Goal: Information Seeking & Learning: Learn about a topic

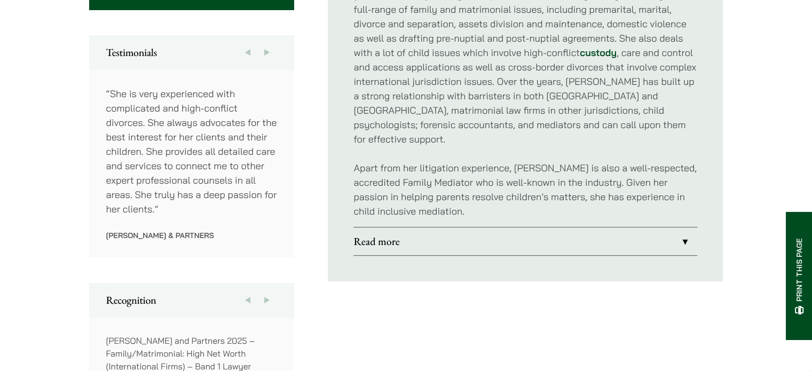
scroll to position [640, 0]
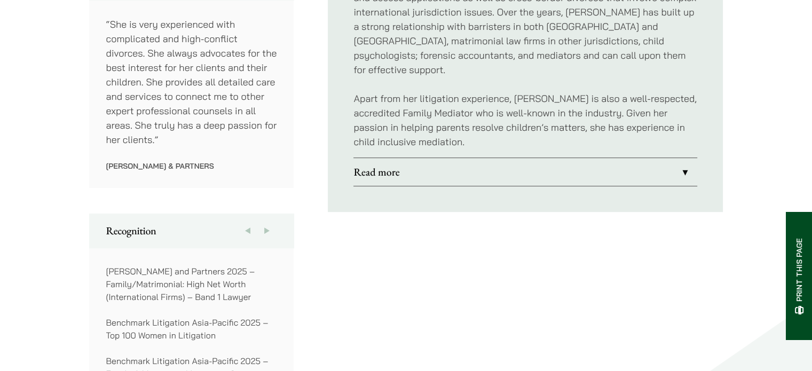
click at [681, 158] on link "Read more" at bounding box center [525, 172] width 344 height 28
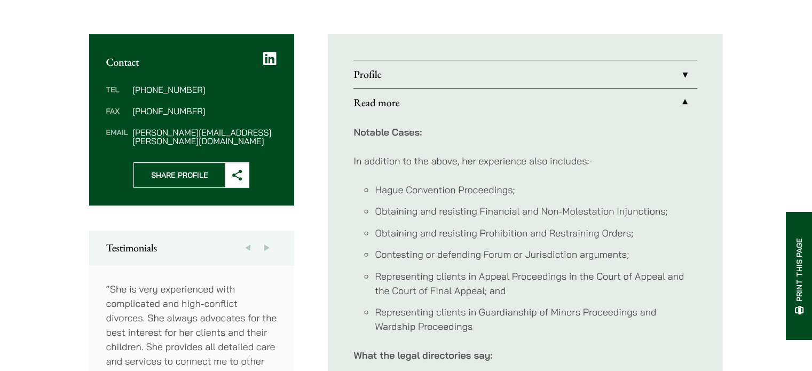
scroll to position [374, 0]
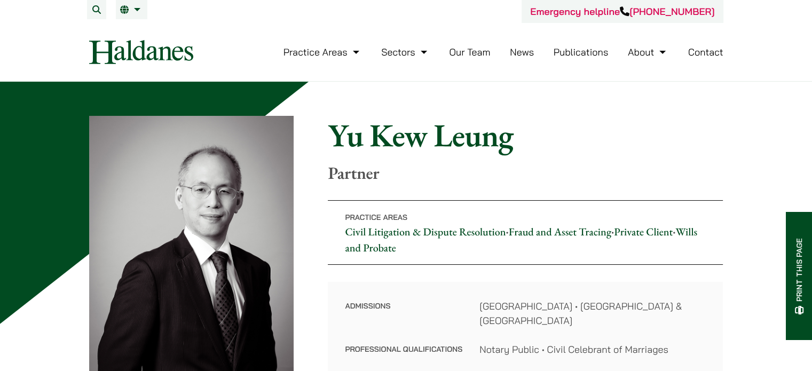
click at [143, 56] on img at bounding box center [141, 52] width 104 height 24
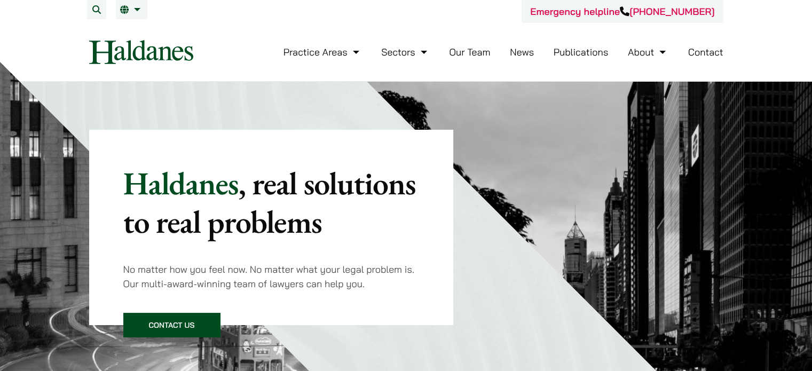
click at [478, 51] on link "Our Team" at bounding box center [469, 52] width 41 height 12
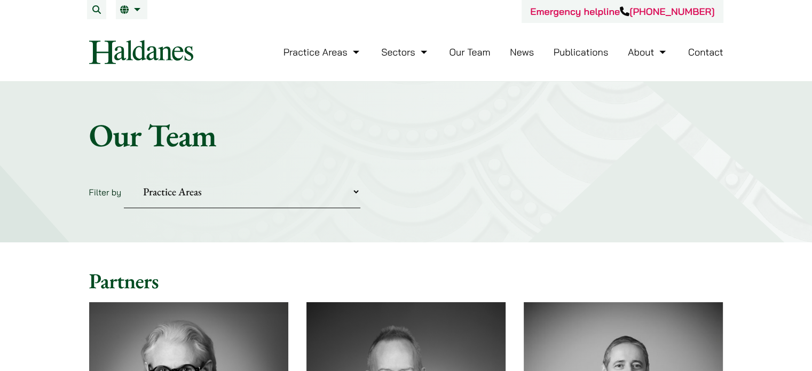
click at [518, 55] on link "News" at bounding box center [522, 52] width 24 height 12
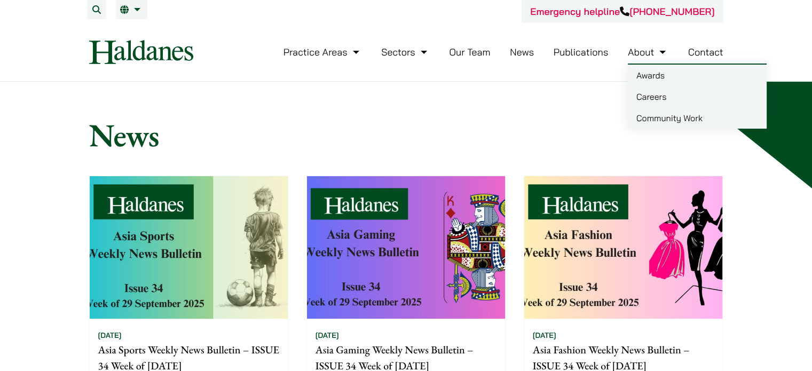
click at [651, 55] on link "About" at bounding box center [648, 52] width 41 height 12
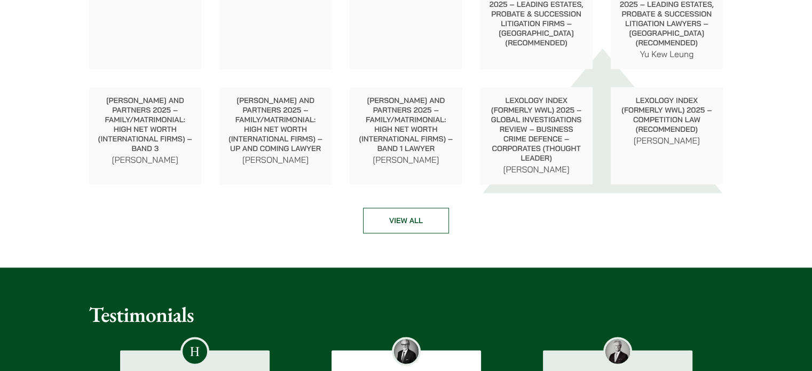
scroll to position [1441, 0]
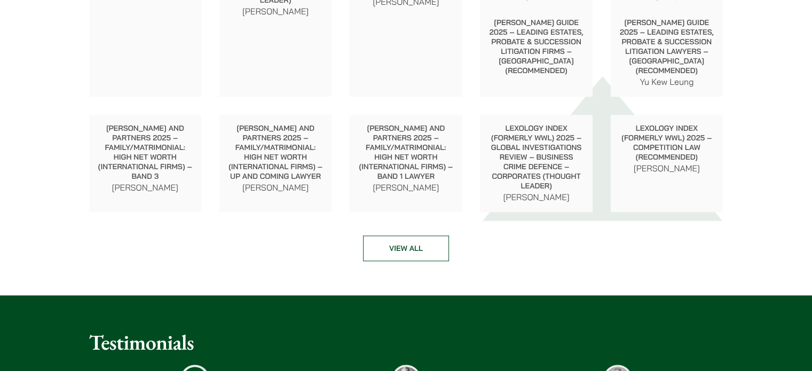
click at [391, 248] on link "View all" at bounding box center [406, 248] width 86 height 26
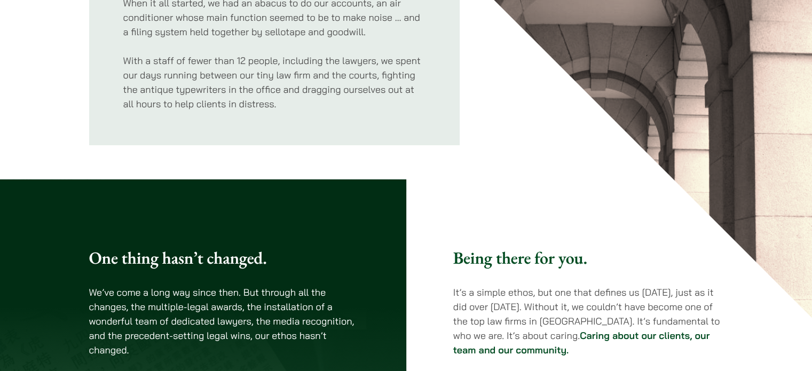
scroll to position [0, 0]
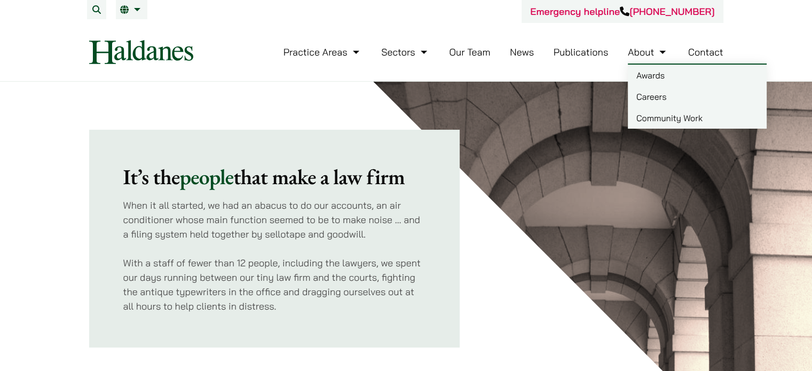
click at [651, 96] on link "Careers" at bounding box center [697, 96] width 139 height 21
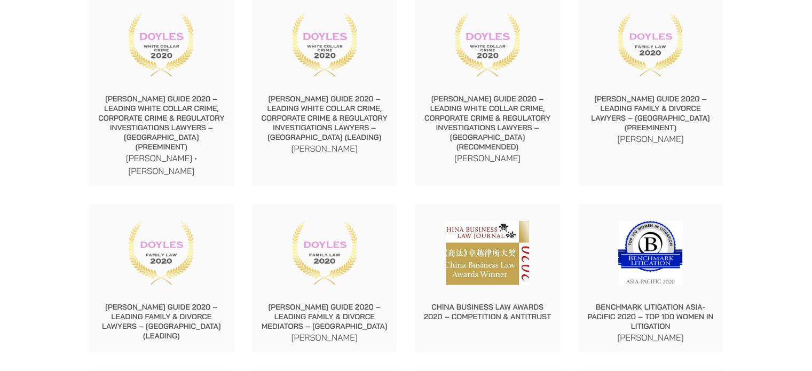
scroll to position [6992, 0]
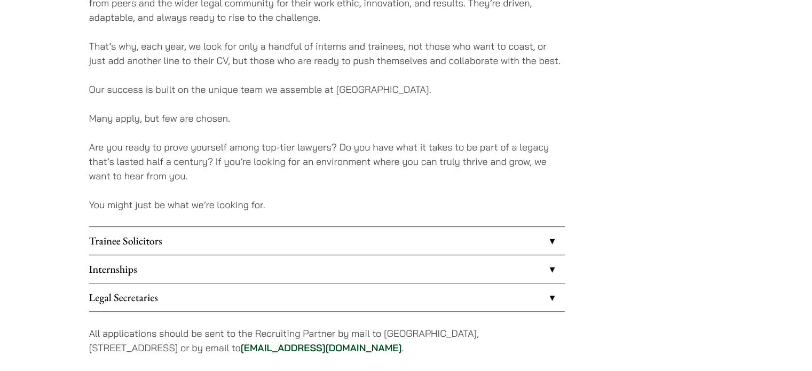
scroll to position [801, 0]
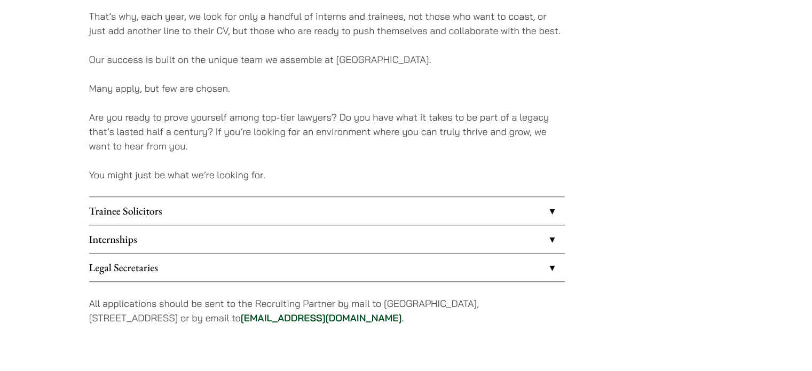
click at [552, 211] on link "Trainee Solicitors" at bounding box center [327, 211] width 476 height 28
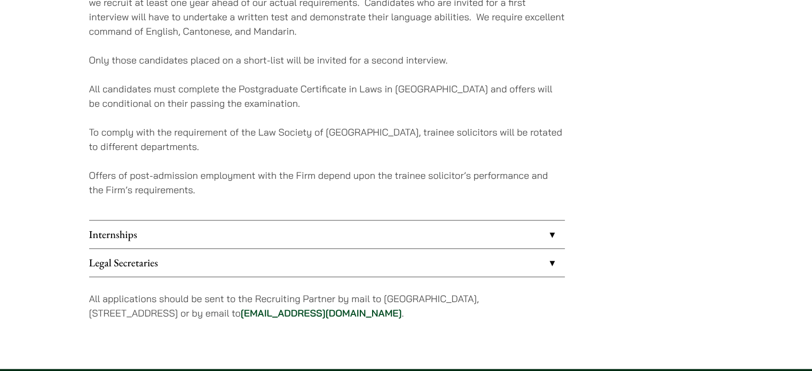
scroll to position [1121, 0]
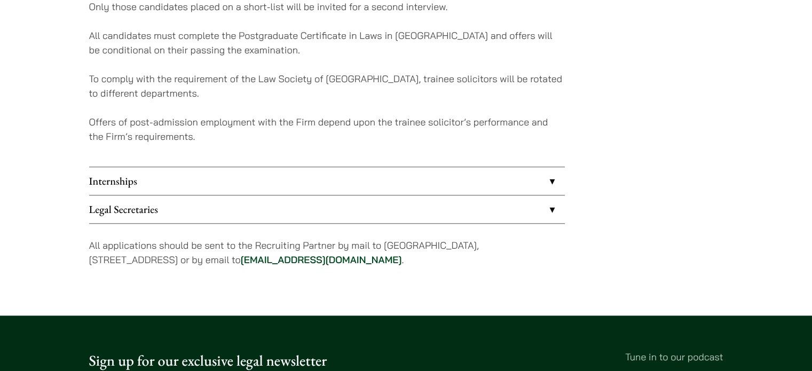
click at [553, 180] on link "Internships" at bounding box center [327, 181] width 476 height 28
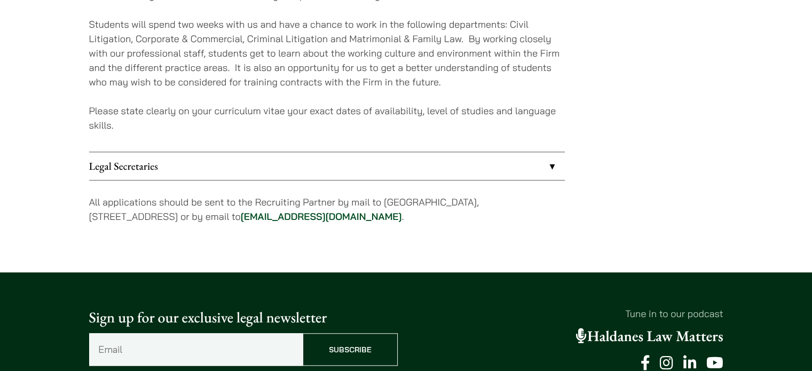
scroll to position [1025, 0]
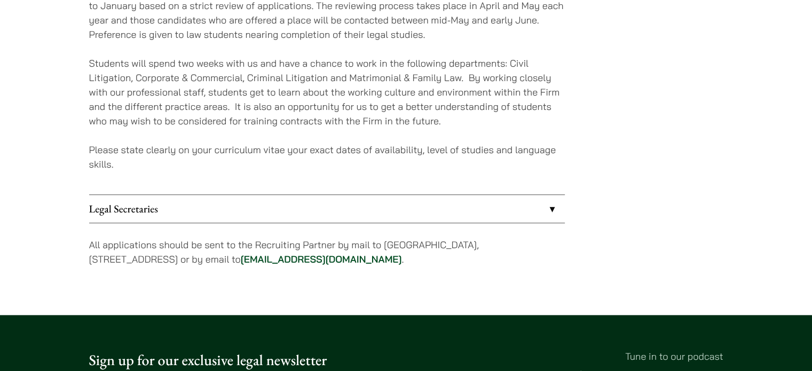
scroll to position [1079, 0]
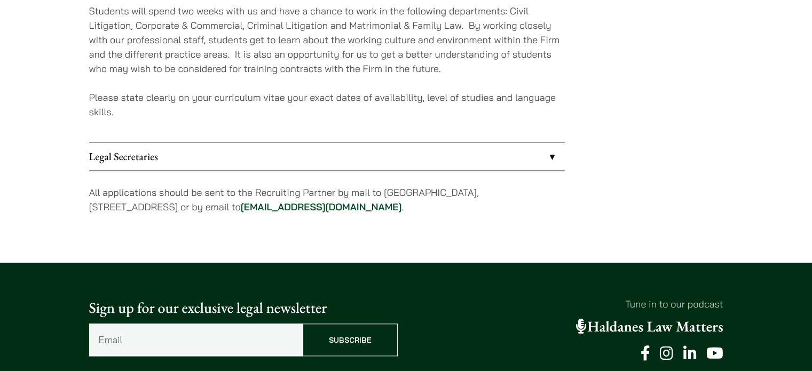
scroll to position [1132, 0]
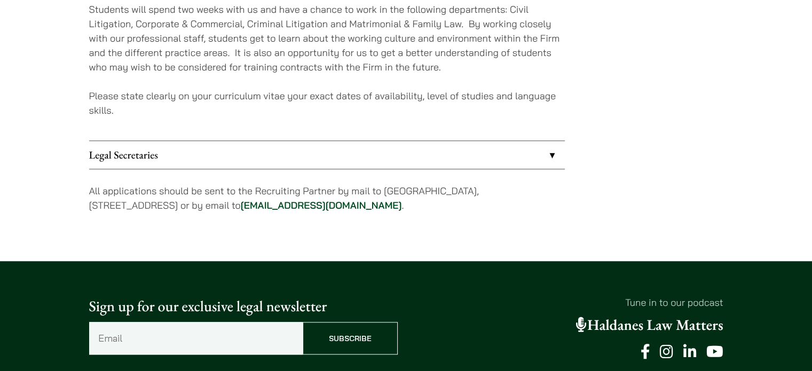
click at [549, 151] on link "Legal Secretaries" at bounding box center [327, 155] width 476 height 28
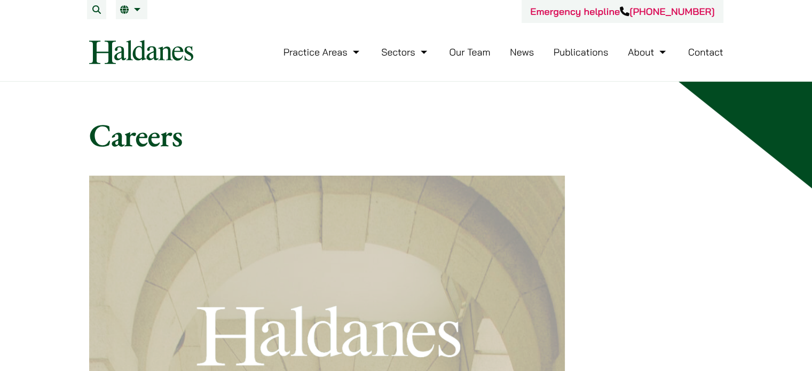
click at [485, 52] on link "Our Team" at bounding box center [469, 52] width 41 height 12
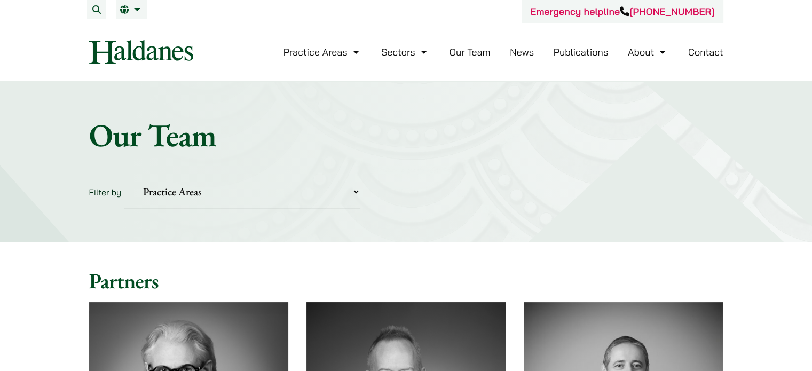
click at [358, 193] on select "Practice Areas Antitrust and Competition Civil Litigation & Dispute Resolution …" at bounding box center [242, 192] width 236 height 33
click at [487, 170] on div "Home » Lawyers Our Team Filter by Practice Areas Antitrust and Competition Civi…" at bounding box center [406, 162] width 812 height 161
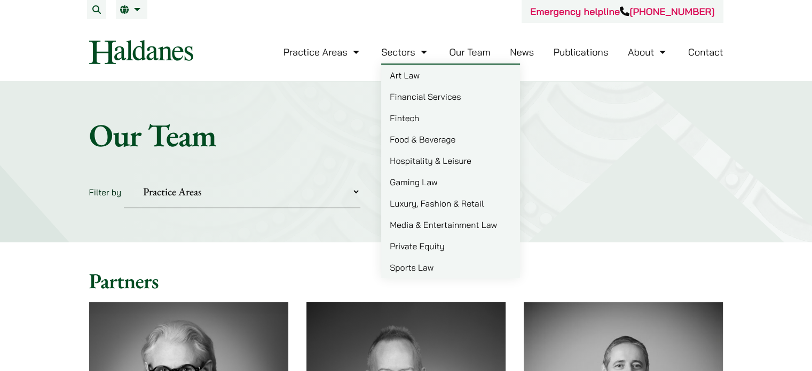
click at [401, 53] on link "Sectors" at bounding box center [405, 52] width 48 height 12
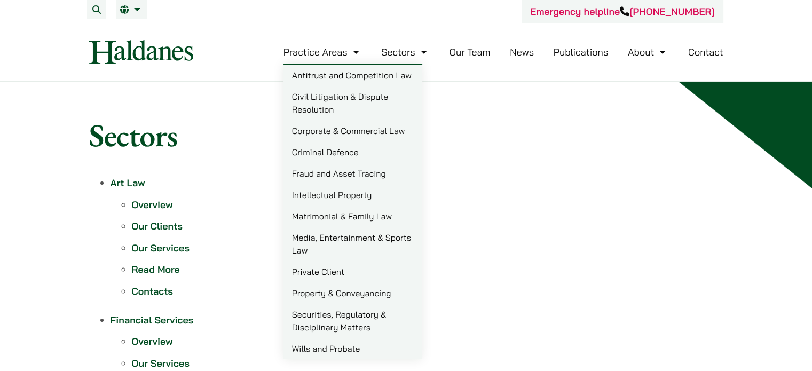
click at [333, 52] on link "Practice Areas" at bounding box center [322, 52] width 78 height 12
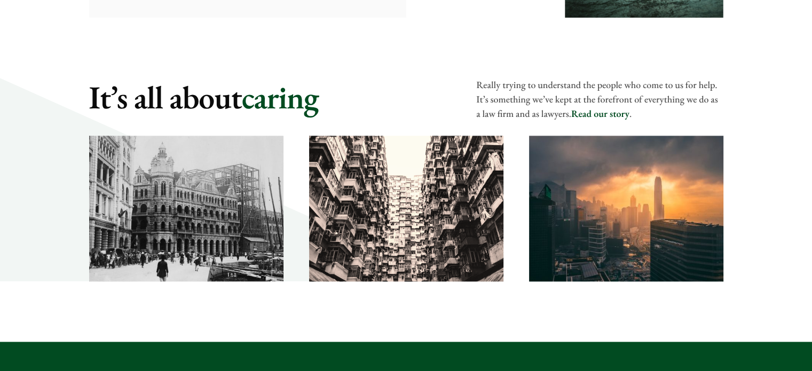
scroll to position [1548, 0]
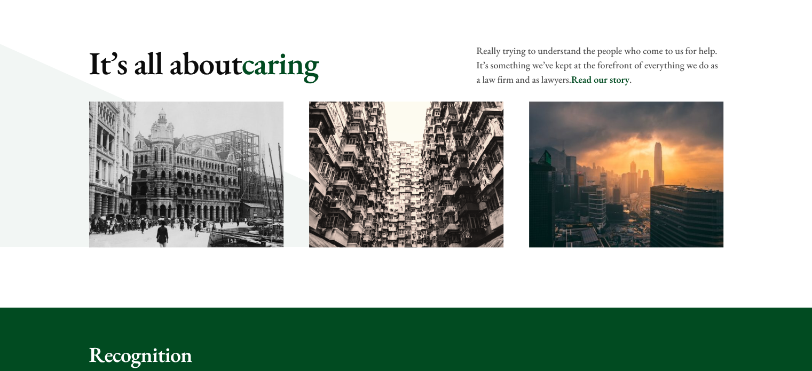
click at [598, 77] on link "Read our story" at bounding box center [600, 80] width 58 height 12
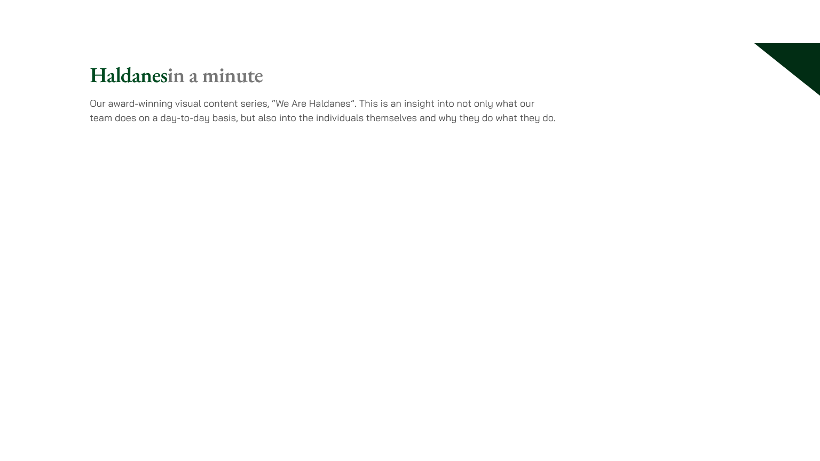
scroll to position [2285, 0]
